Goal: Task Accomplishment & Management: Use online tool/utility

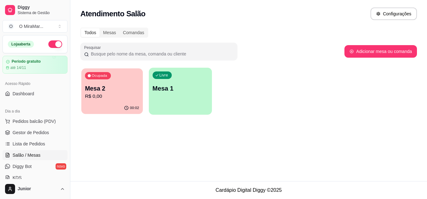
click at [119, 106] on div "00:02" at bounding box center [112, 108] width 62 height 12
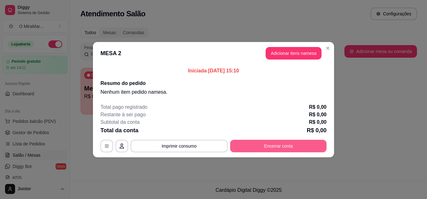
click at [280, 144] on button "Encerrar conta" at bounding box center [278, 146] width 96 height 13
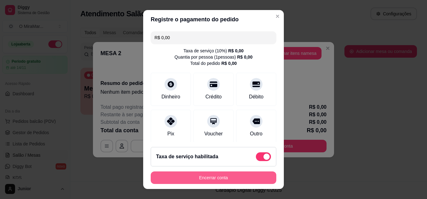
click at [209, 178] on button "Encerrar conta" at bounding box center [214, 178] width 126 height 13
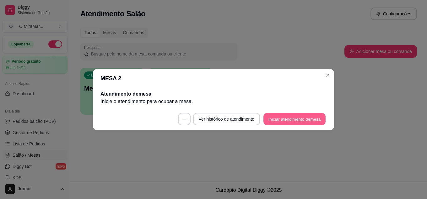
click at [293, 117] on button "Iniciar atendimento de mesa" at bounding box center [295, 119] width 62 height 12
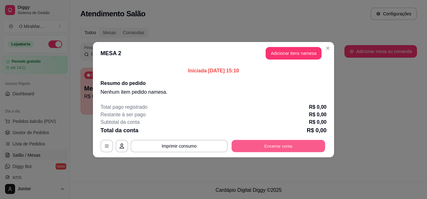
click at [256, 143] on button "Encerrar conta" at bounding box center [279, 146] width 94 height 12
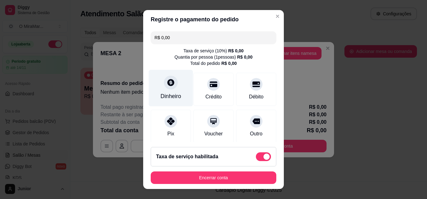
click at [181, 99] on div "Dinheiro" at bounding box center [171, 88] width 44 height 37
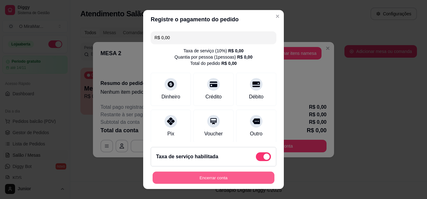
click at [197, 177] on button "Encerrar conta" at bounding box center [214, 178] width 122 height 12
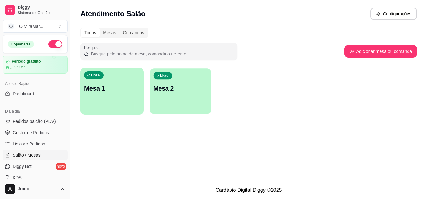
click at [165, 84] on div "Livre Mesa 2" at bounding box center [181, 87] width 62 height 38
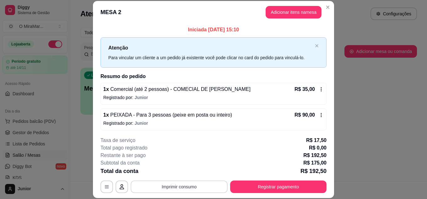
click at [196, 188] on button "Imprimir consumo" at bounding box center [179, 187] width 97 height 13
click at [190, 173] on button "Impressora" at bounding box center [182, 173] width 44 height 10
